Goal: Information Seeking & Learning: Learn about a topic

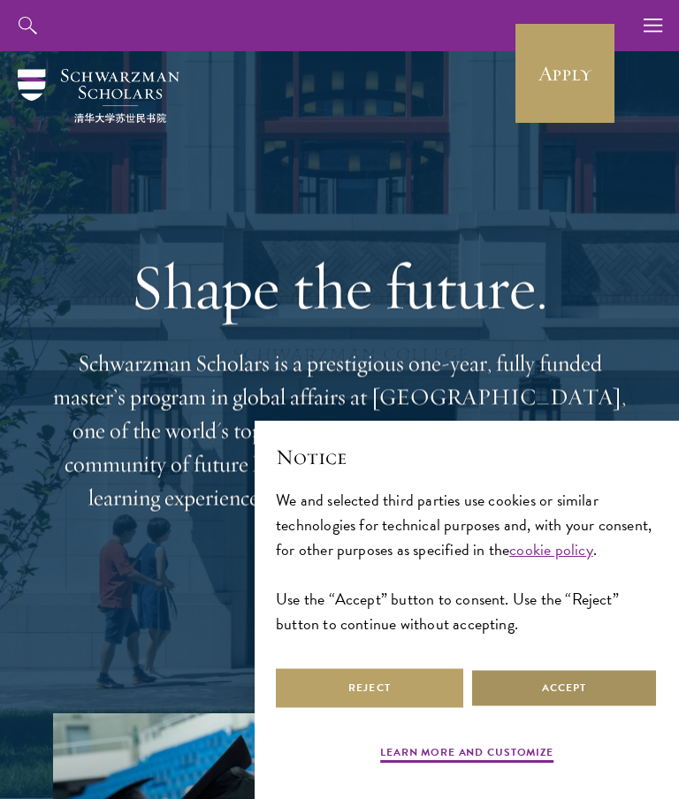
click at [604, 693] on button "Accept" at bounding box center [563, 689] width 187 height 40
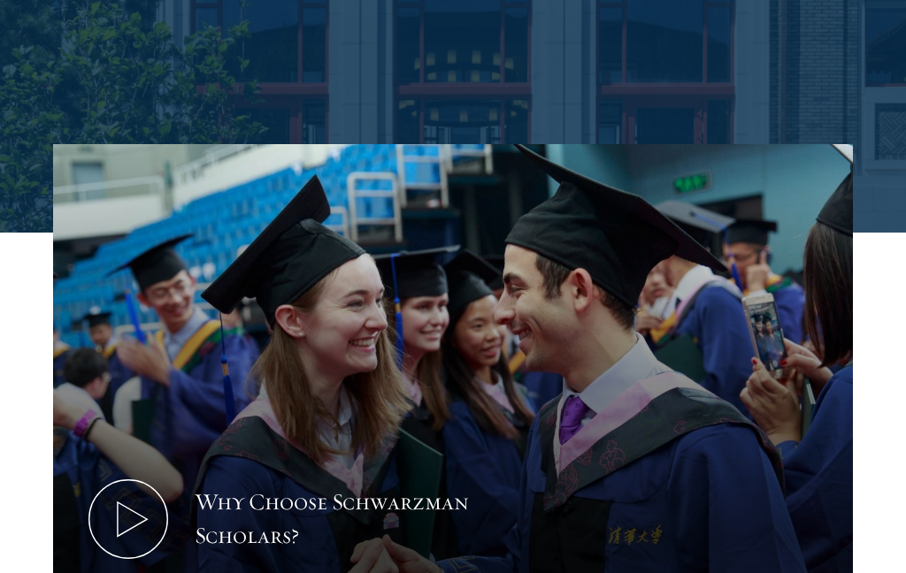
scroll to position [645, 0]
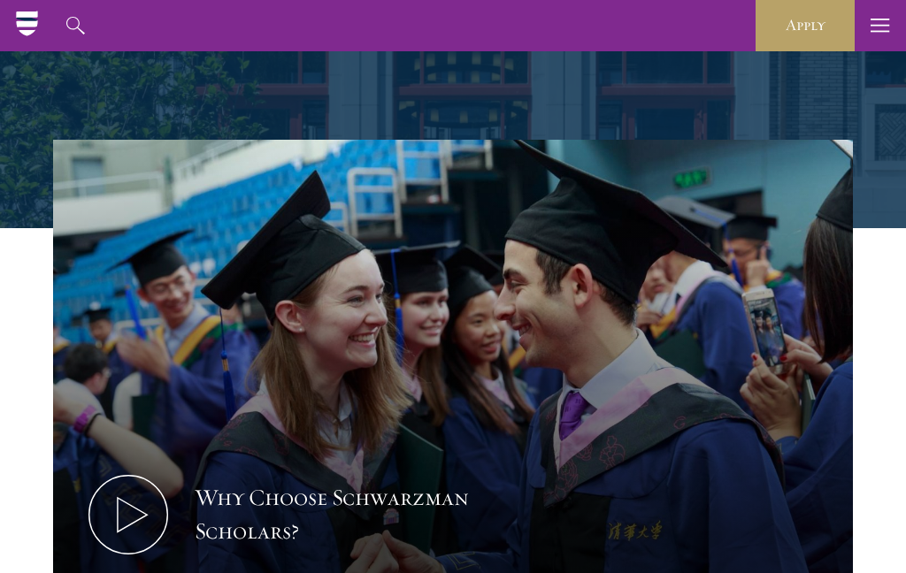
click at [135, 516] on icon at bounding box center [128, 515] width 80 height 80
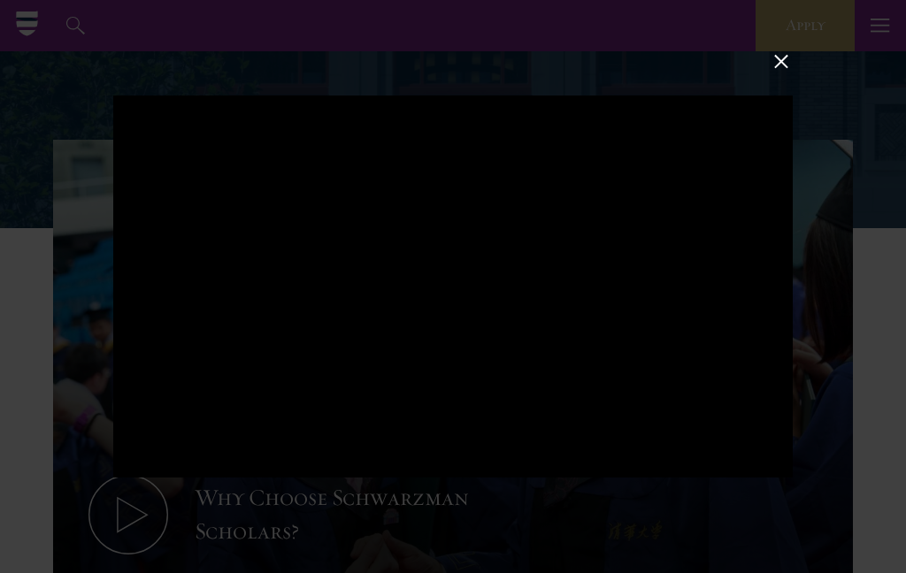
click at [678, 73] on button at bounding box center [780, 61] width 23 height 23
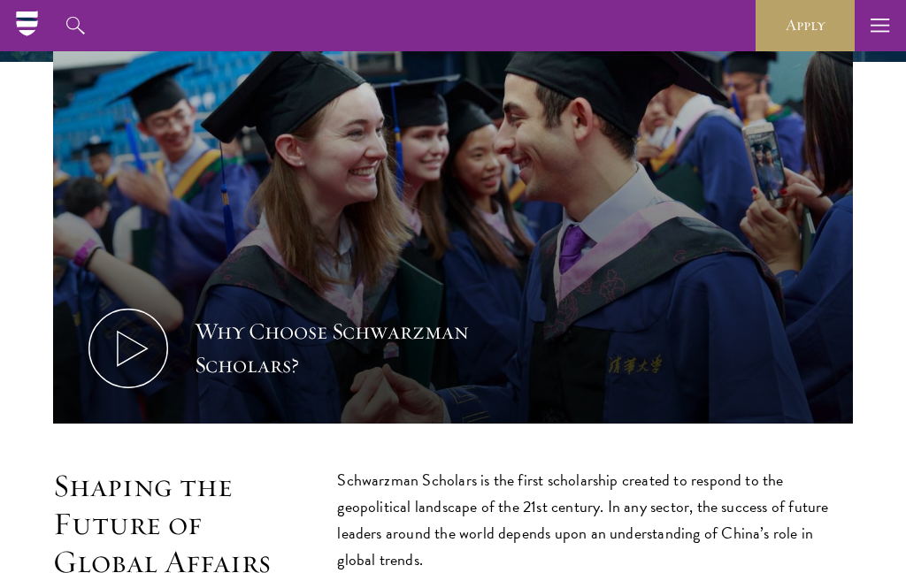
scroll to position [809, 0]
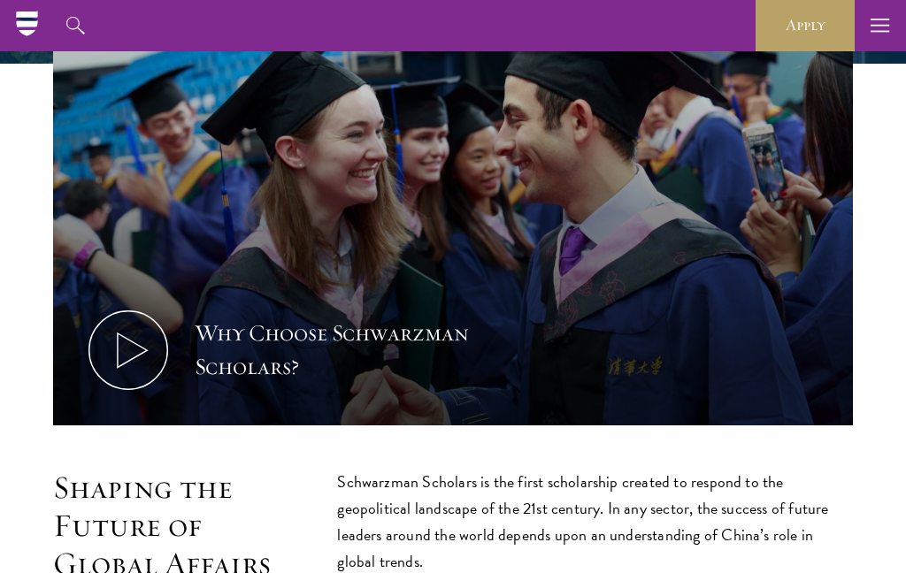
click at [131, 351] on icon at bounding box center [128, 350] width 80 height 80
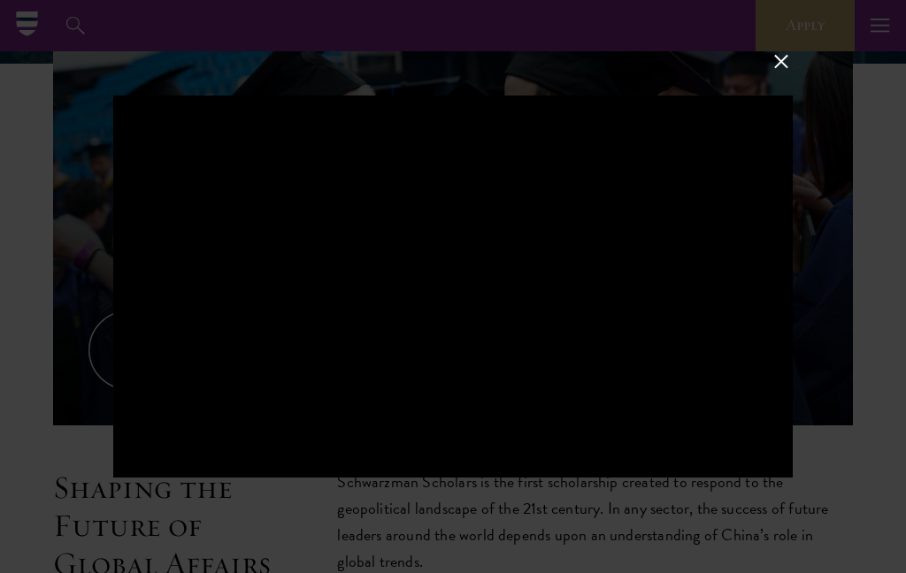
click at [678, 73] on button at bounding box center [780, 61] width 23 height 23
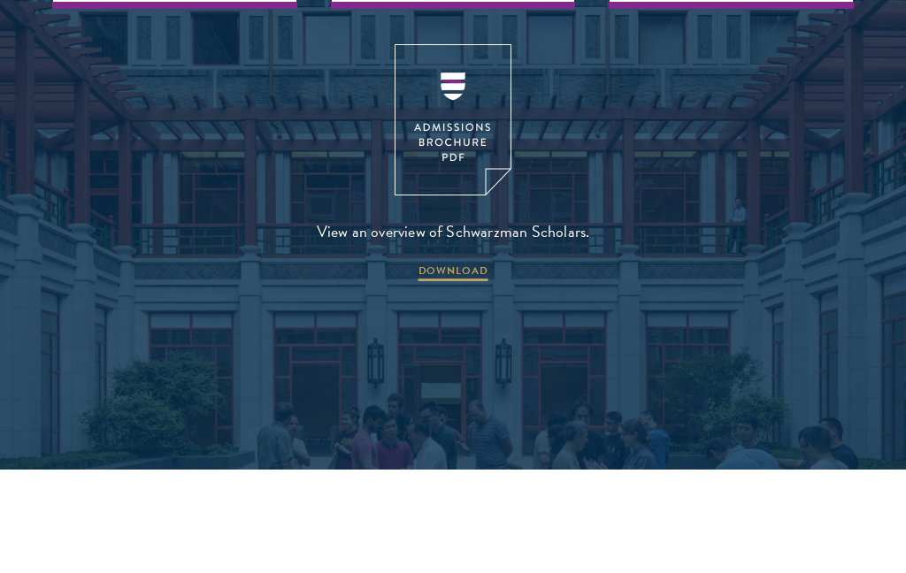
scroll to position [2529, 0]
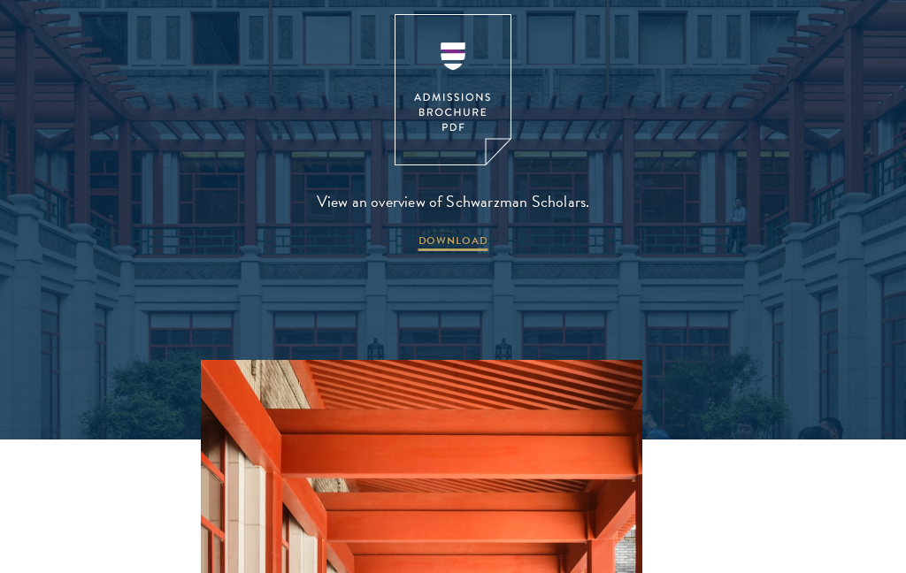
click at [463, 233] on span "DOWNLOAD" at bounding box center [453, 243] width 70 height 21
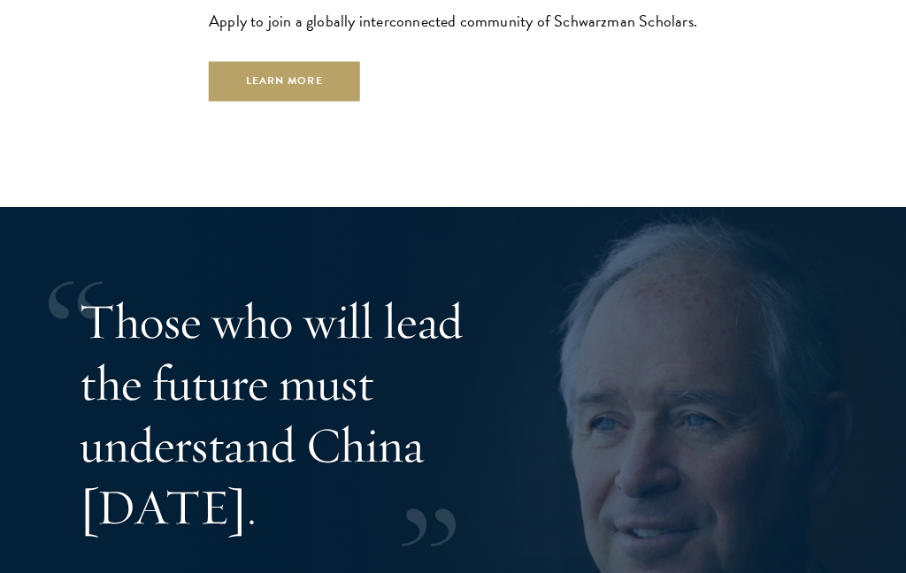
scroll to position [3337, 0]
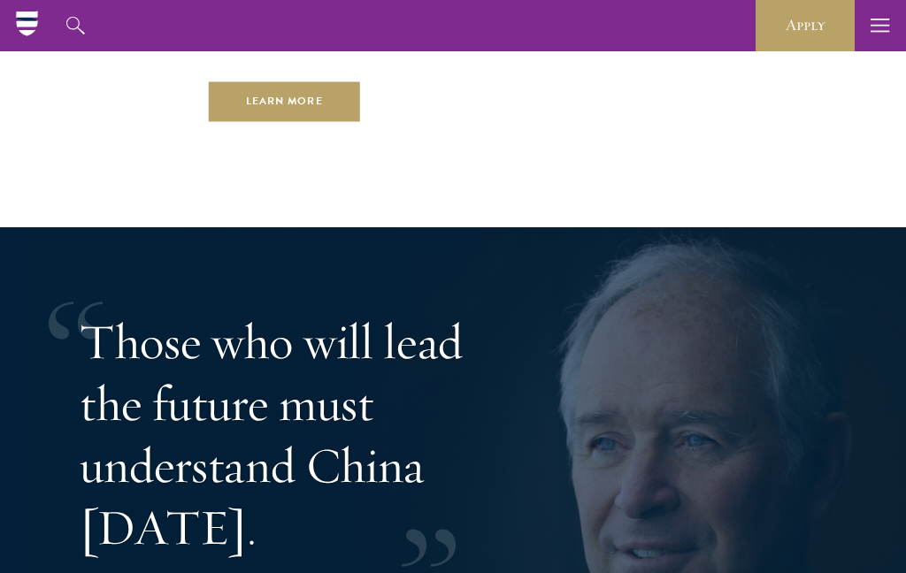
click at [317, 83] on link "Learn More" at bounding box center [284, 101] width 151 height 40
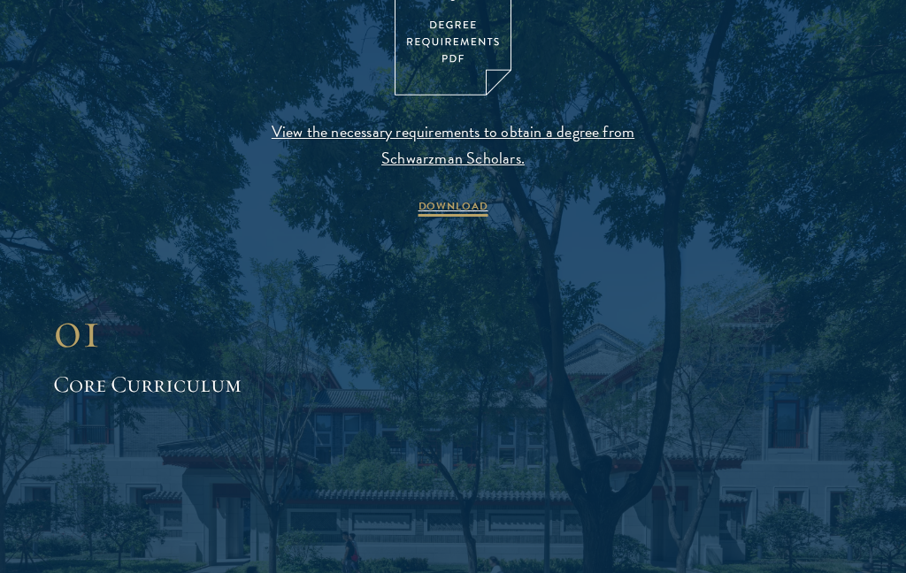
scroll to position [1964, 0]
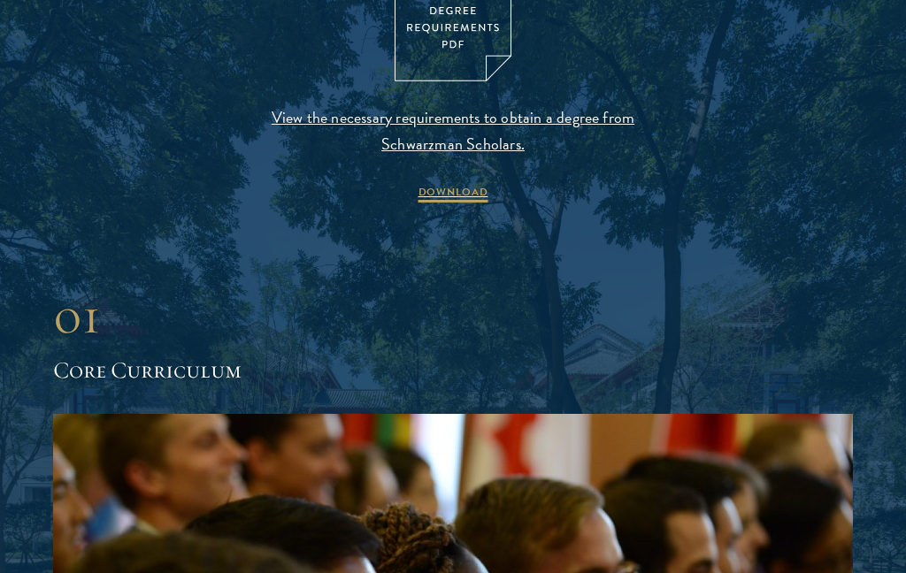
click at [598, 116] on span "View the necessary requirements to obtain a degree from Schwarzman Scholars." at bounding box center [453, 130] width 416 height 53
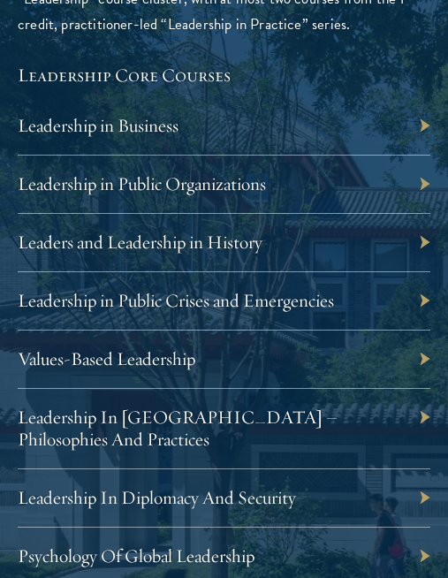
scroll to position [2541, 0]
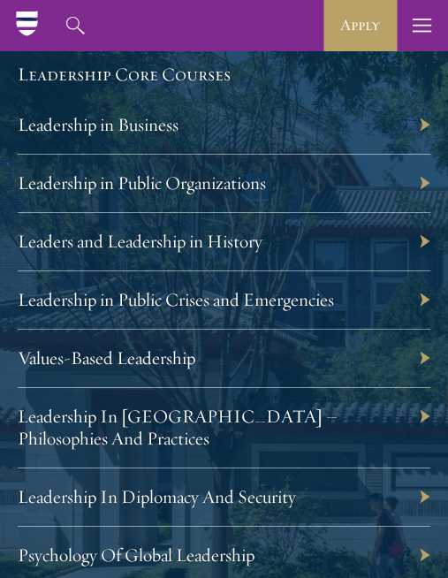
click at [421, 213] on div "Leaders and Leadership in History" at bounding box center [224, 242] width 413 height 58
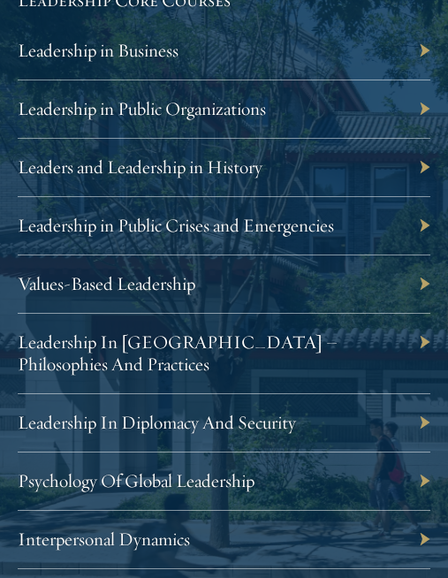
scroll to position [2610, 0]
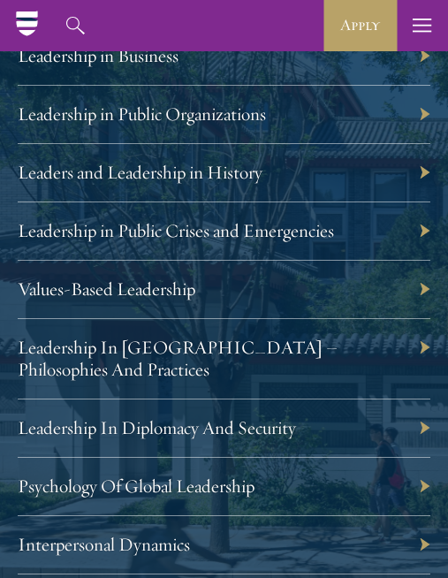
click at [423, 400] on div "Leadership In Diplomacy And Security" at bounding box center [224, 429] width 413 height 58
click at [426, 400] on div "Leadership In Diplomacy And Security" at bounding box center [224, 429] width 413 height 58
click at [428, 400] on div "Leadership In Diplomacy And Security" at bounding box center [224, 429] width 413 height 58
click at [429, 400] on div "Leadership In Diplomacy And Security" at bounding box center [224, 429] width 413 height 58
click at [283, 416] on link "Leadership In Diplomacy And Security" at bounding box center [157, 427] width 279 height 23
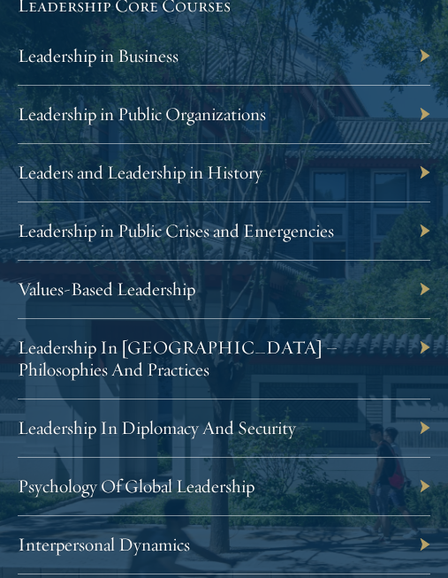
scroll to position [2637, 0]
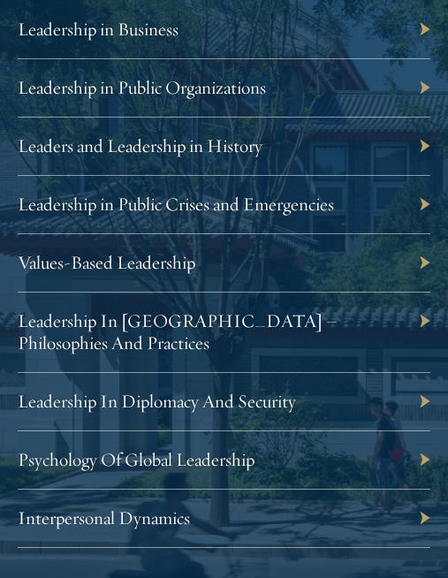
click at [242, 373] on div "Leadership In Diplomacy And Security" at bounding box center [224, 402] width 413 height 58
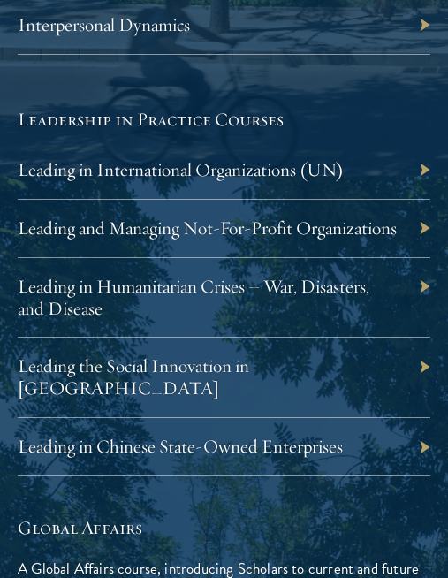
scroll to position [3128, 0]
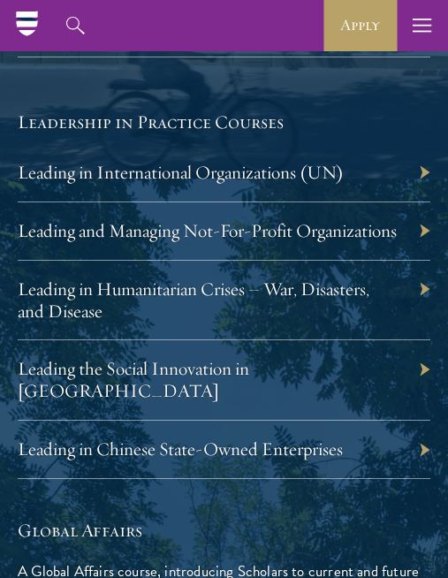
click at [297, 348] on div "Leading the Social Innovation in China" at bounding box center [224, 380] width 413 height 80
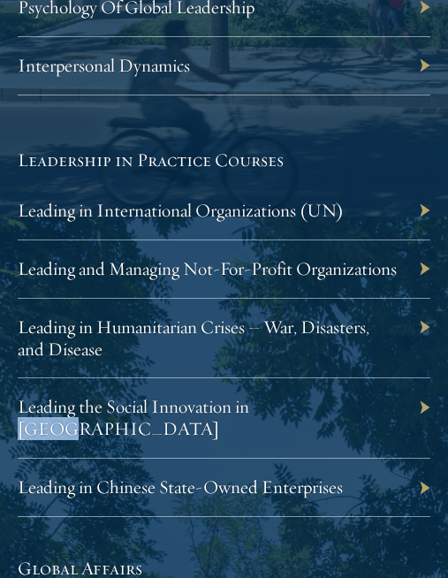
scroll to position [3100, 0]
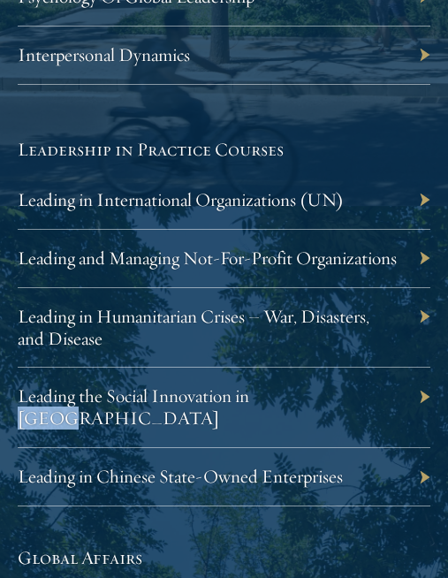
click at [339, 546] on h5 "Global Affairs" at bounding box center [224, 558] width 413 height 25
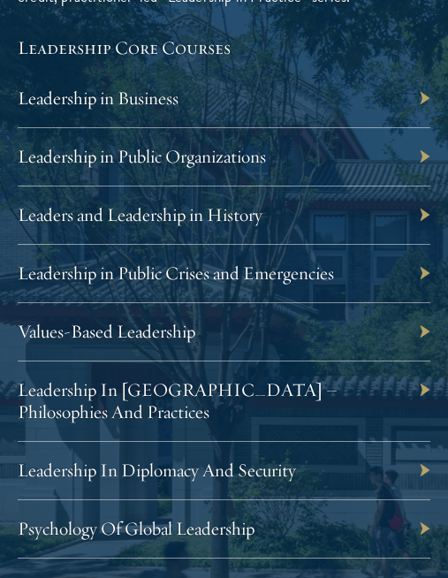
scroll to position [2565, 0]
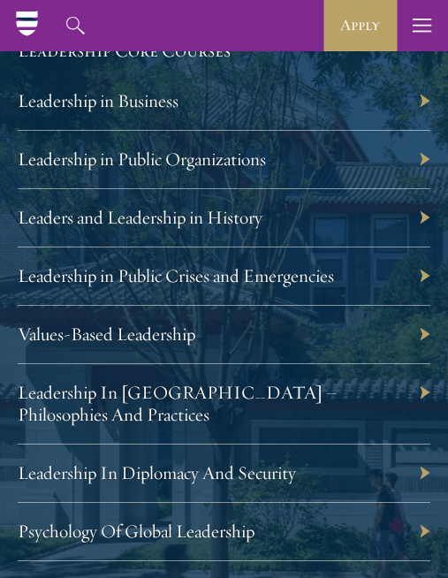
click at [232, 462] on link "Leadership In Diplomacy And Security" at bounding box center [157, 473] width 279 height 23
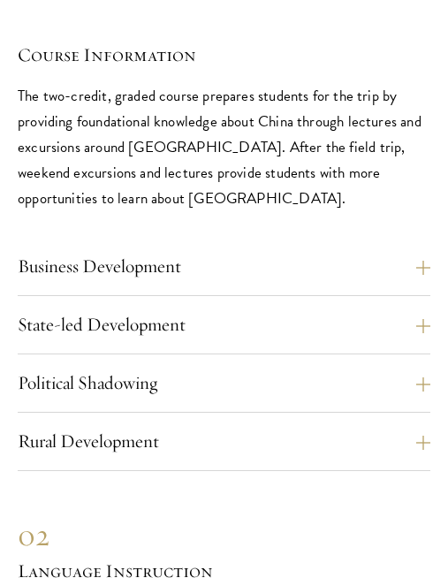
scroll to position [7234, 0]
click at [424, 427] on button "Rural Development" at bounding box center [224, 441] width 413 height 29
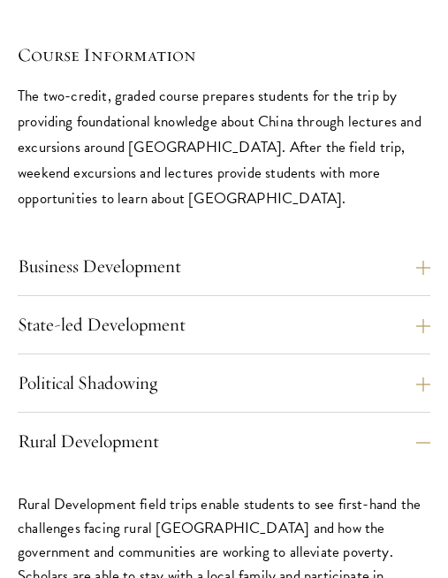
click at [431, 427] on button "Rural Development" at bounding box center [224, 441] width 413 height 29
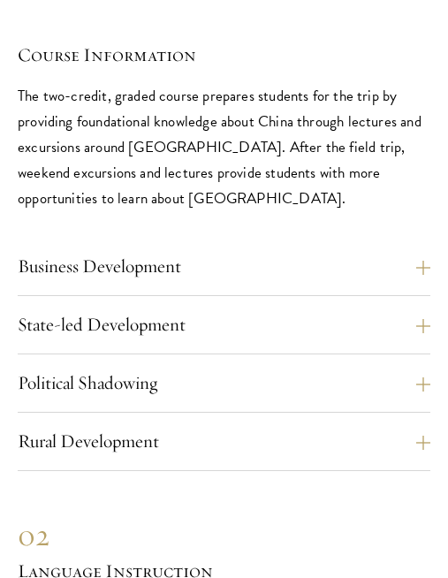
click at [424, 369] on button "Political Shadowing" at bounding box center [224, 383] width 413 height 29
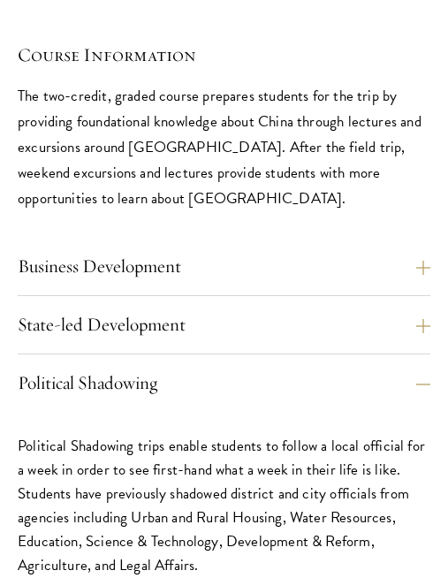
click at [429, 369] on button "Political Shadowing" at bounding box center [224, 383] width 413 height 29
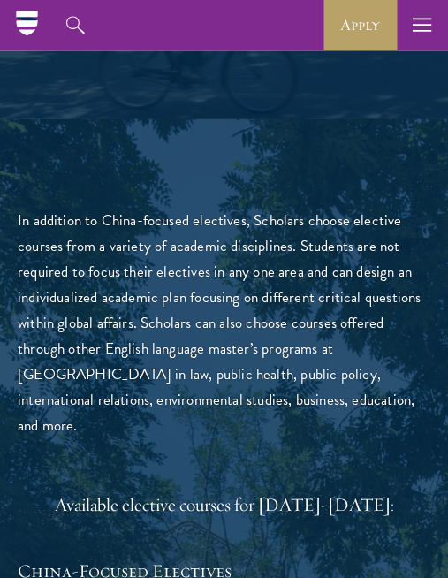
scroll to position [4293, 0]
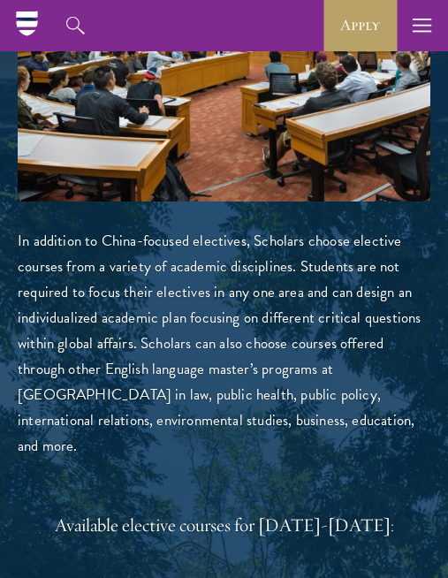
click at [360, 31] on link "Apply" at bounding box center [360, 25] width 73 height 51
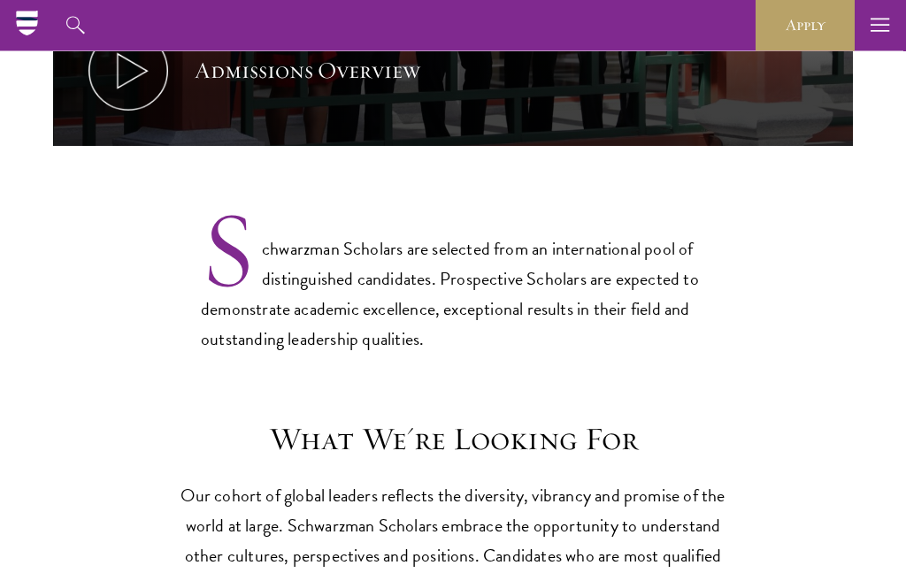
scroll to position [1142, 0]
